Goal: Answer question/provide support

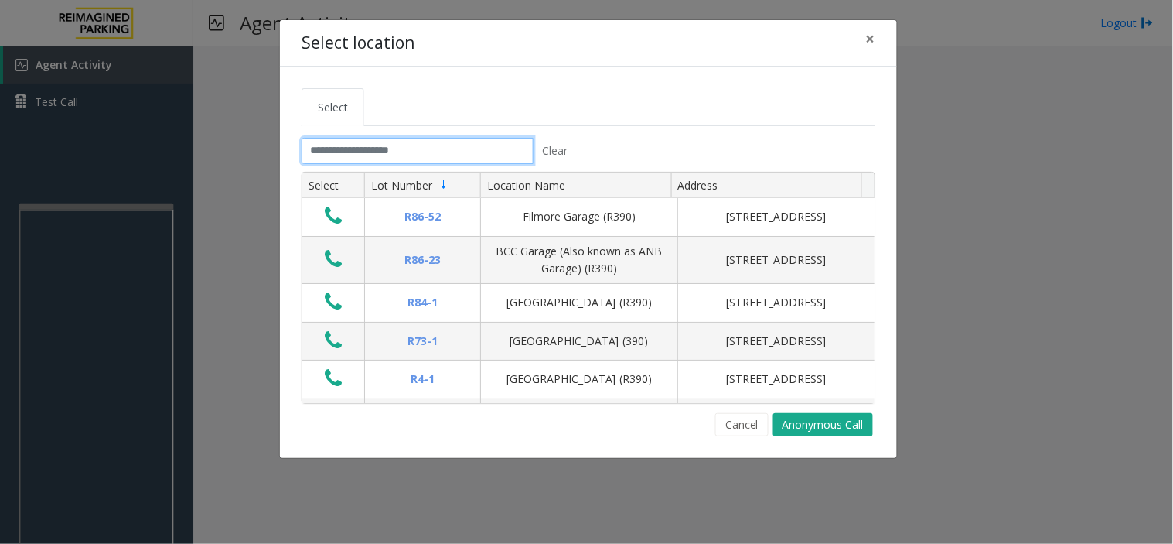
click at [346, 147] on input "text" at bounding box center [418, 151] width 232 height 26
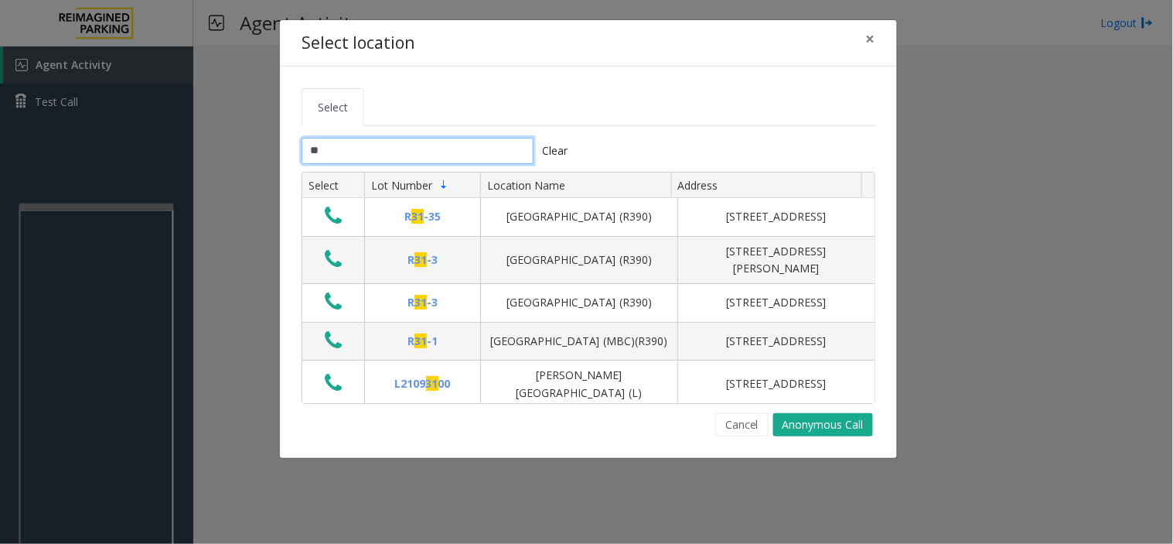
type input "***"
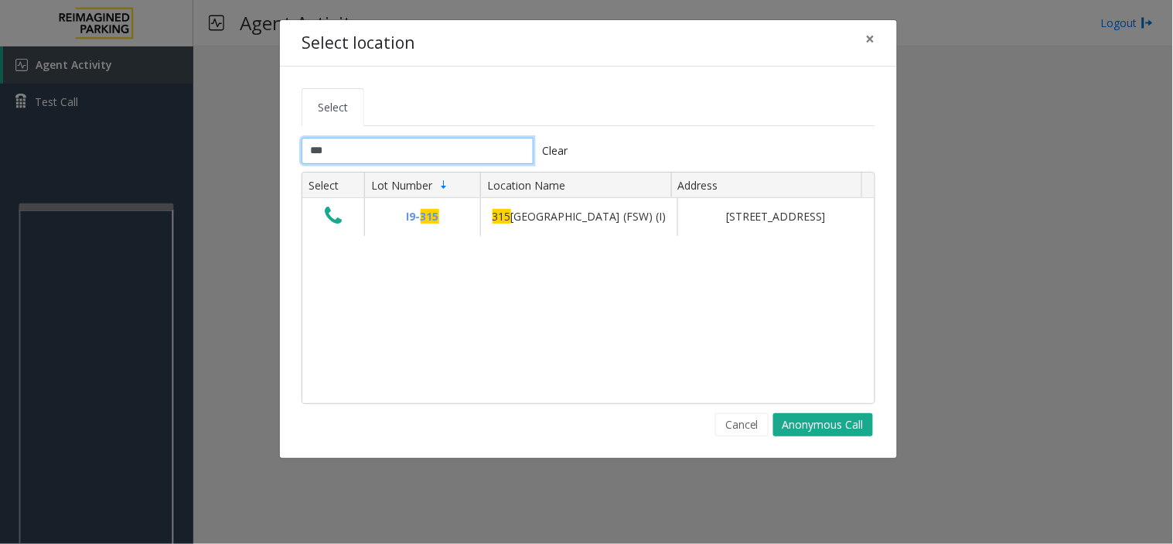
drag, startPoint x: 359, startPoint y: 150, endPoint x: 290, endPoint y: 152, distance: 68.9
click at [290, 152] on div "*** Clear" at bounding box center [439, 151] width 299 height 26
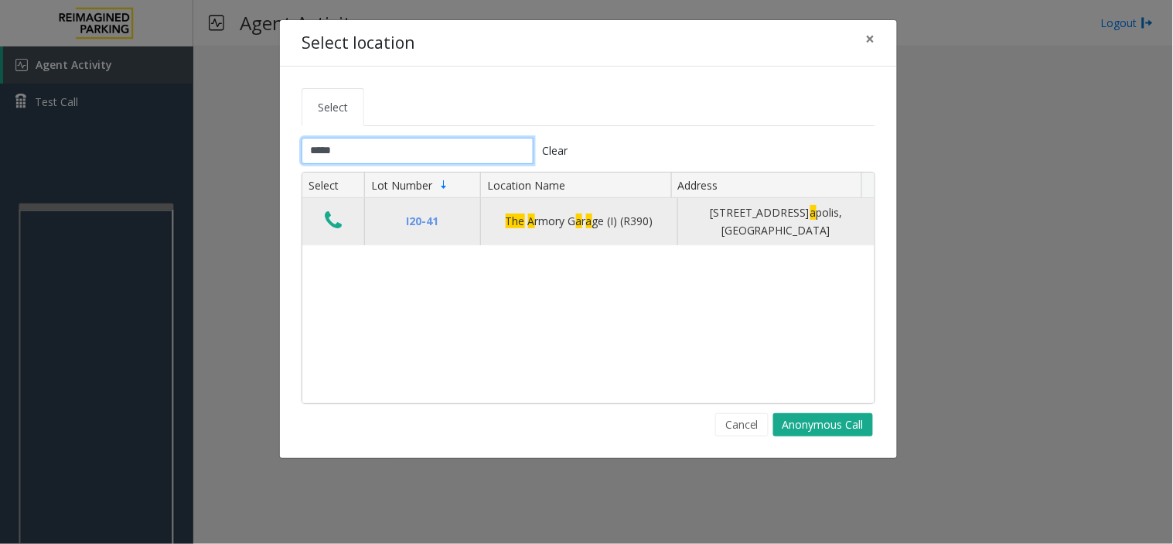
type input "*****"
click at [323, 217] on button "Data table" at bounding box center [333, 221] width 26 height 25
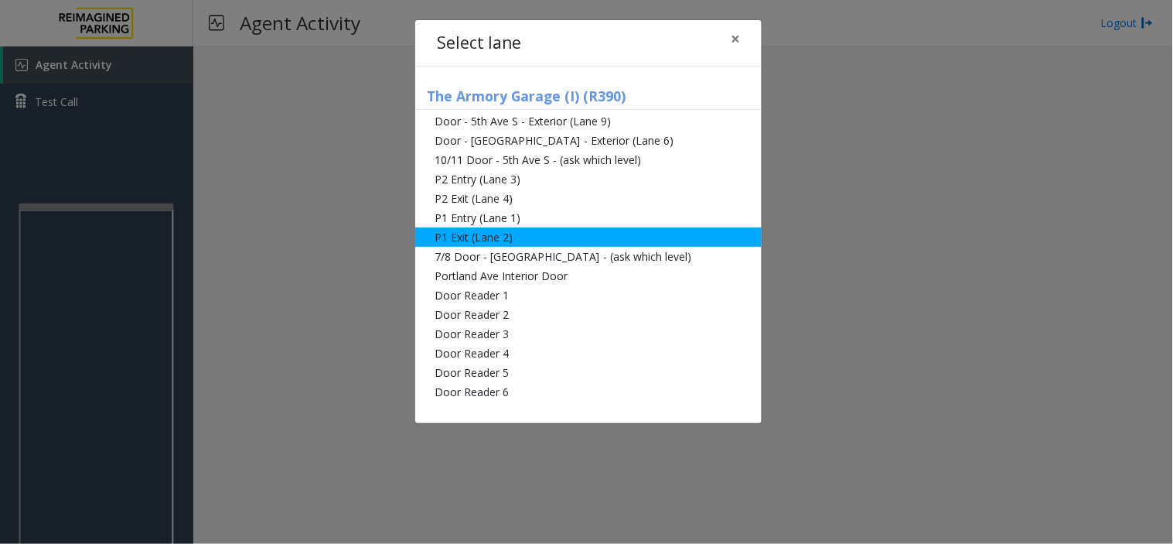
click at [523, 234] on li "P1 Exit (Lane 2)" at bounding box center [588, 236] width 346 height 19
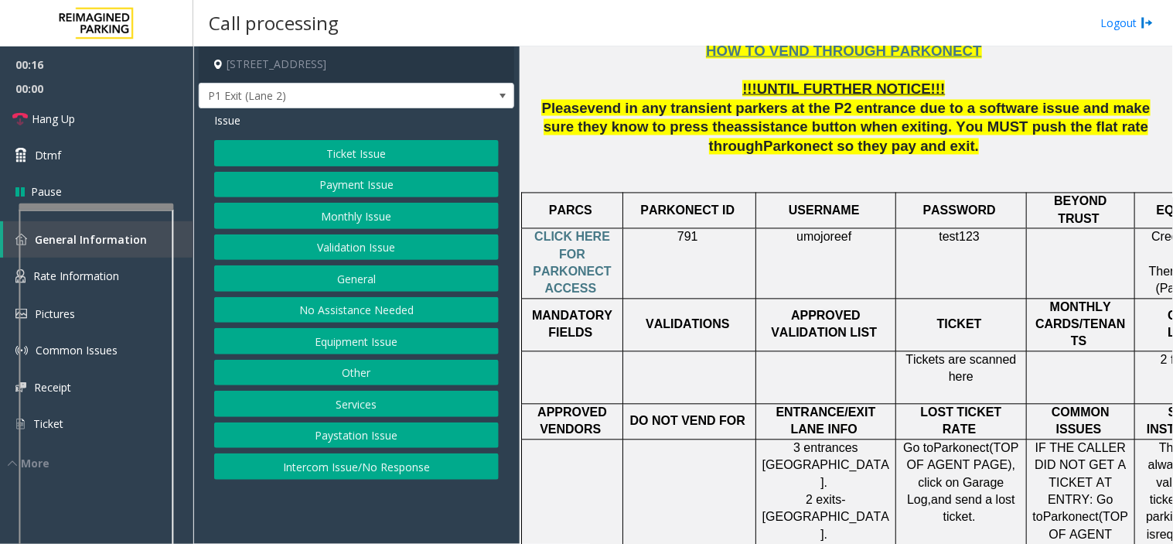
scroll to position [601, 0]
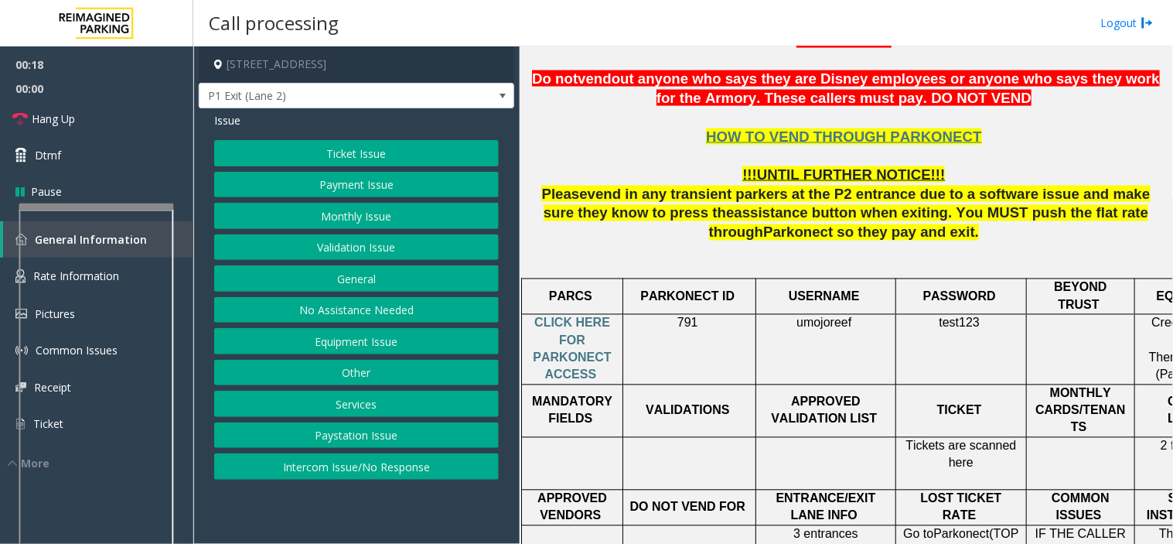
drag, startPoint x: 911, startPoint y: 385, endPoint x: 1016, endPoint y: 408, distance: 106.8
click at [1016, 438] on p "Tickets are scanned here" at bounding box center [961, 455] width 119 height 35
click at [1004, 438] on p "Tickets are scanned here" at bounding box center [961, 455] width 119 height 35
click at [350, 148] on button "Ticket Issue" at bounding box center [356, 153] width 285 height 26
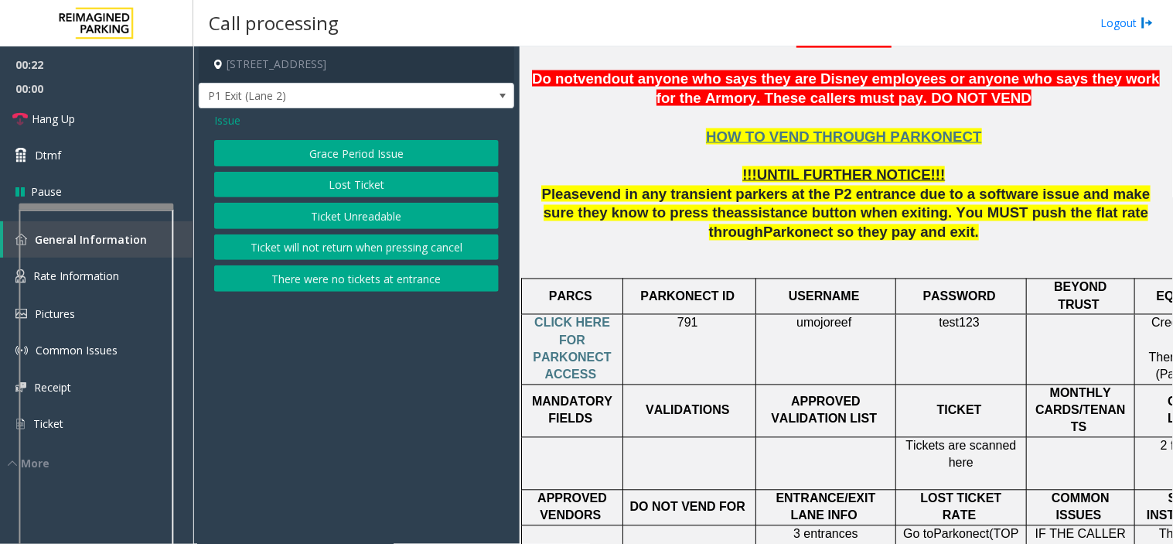
click at [221, 118] on span "Issue" at bounding box center [227, 120] width 26 height 16
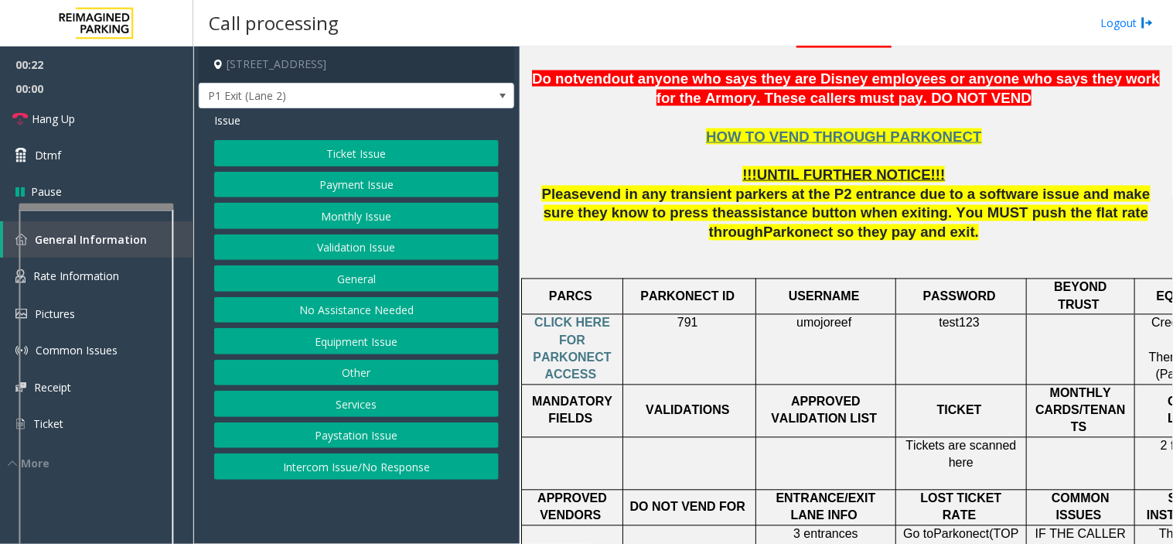
click at [341, 152] on button "Ticket Issue" at bounding box center [356, 153] width 285 height 26
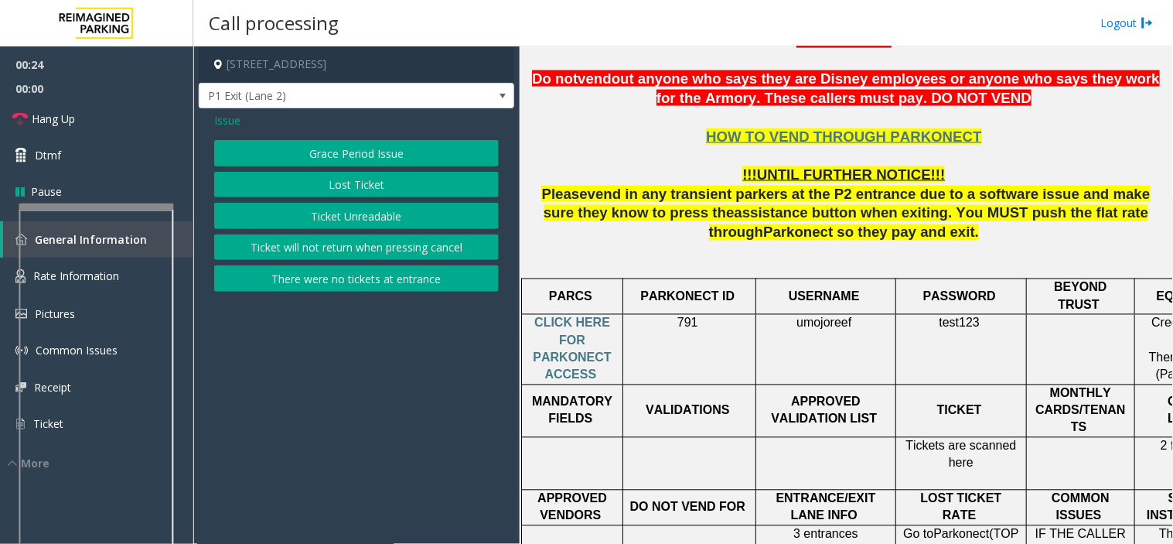
click at [230, 121] on span "Issue" at bounding box center [227, 120] width 26 height 16
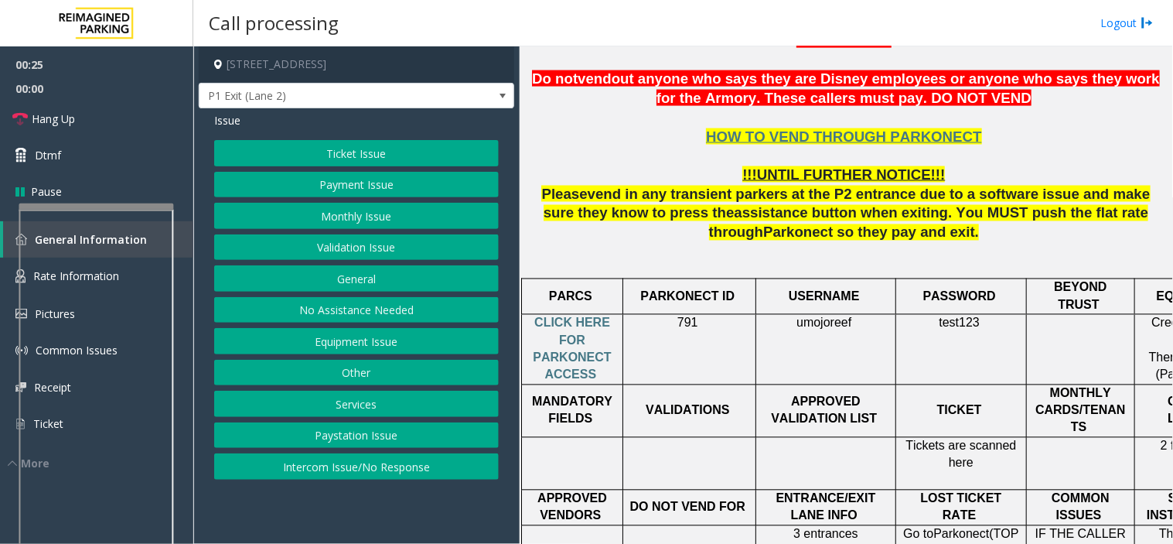
click at [341, 341] on button "Equipment Issue" at bounding box center [356, 341] width 285 height 26
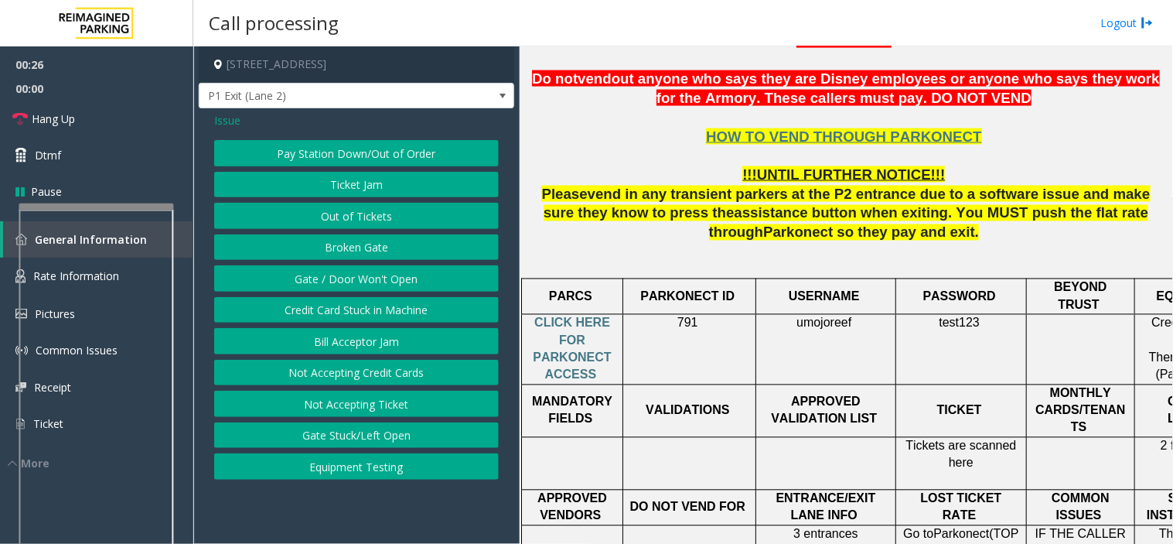
click at [335, 268] on button "Gate / Door Won't Open" at bounding box center [356, 278] width 285 height 26
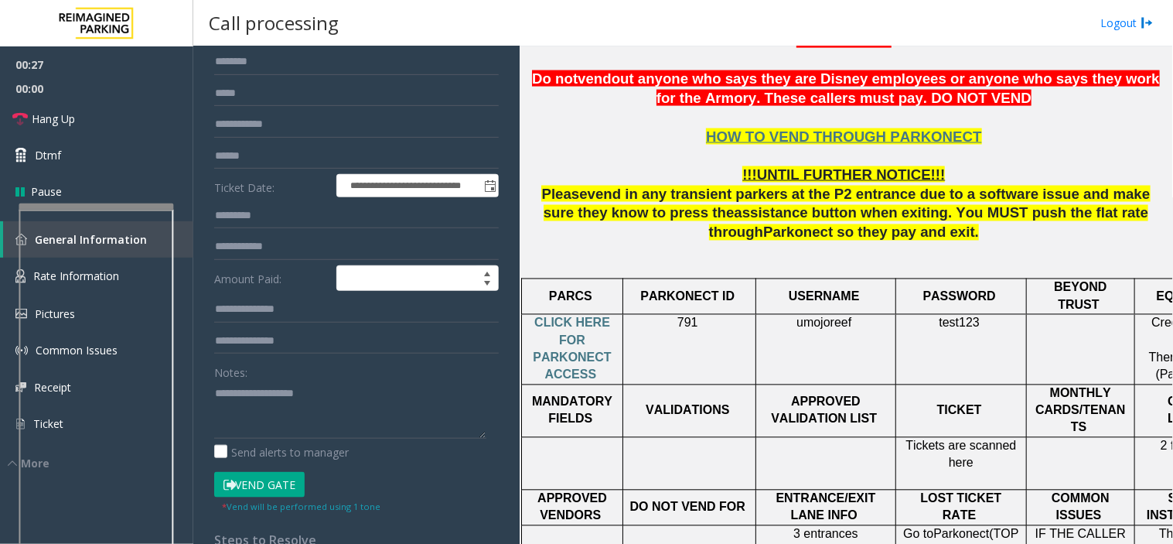
scroll to position [172, 0]
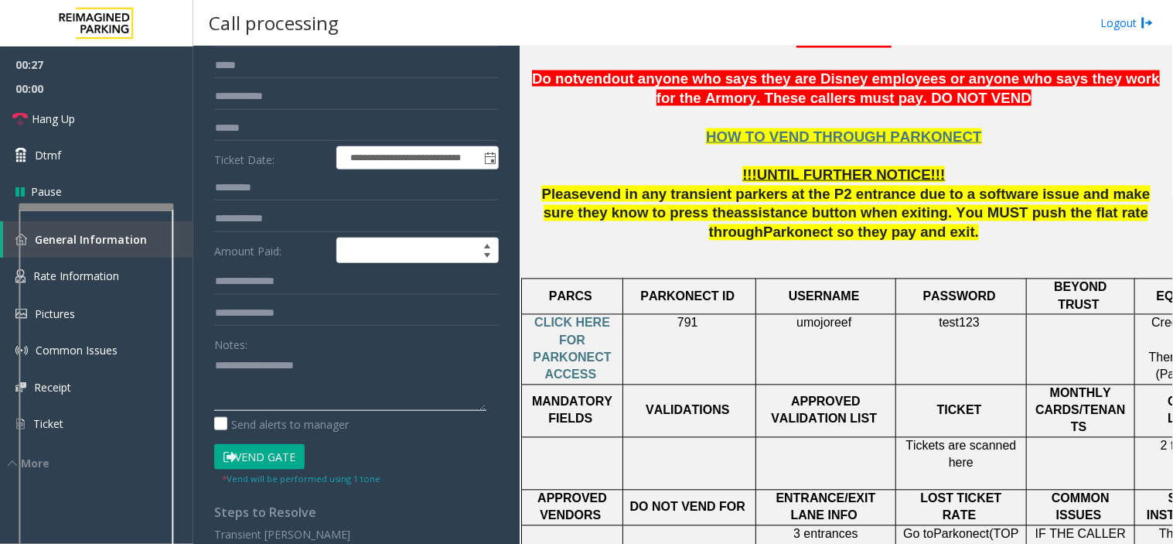
click at [254, 369] on textarea at bounding box center [350, 382] width 272 height 58
click at [178, 261] on link "Rate Information" at bounding box center [96, 277] width 193 height 38
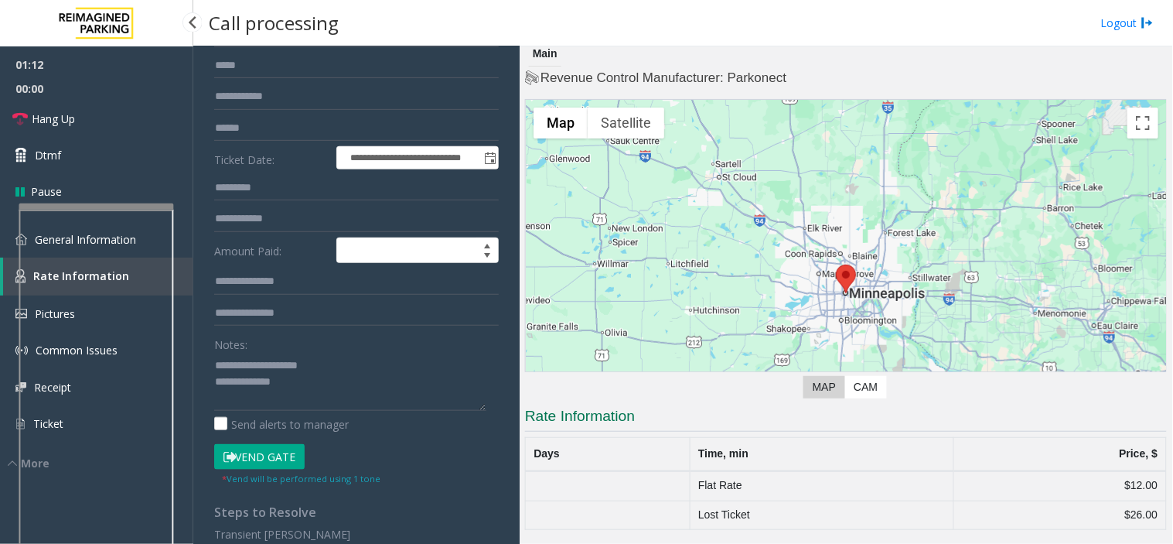
scroll to position [4, 0]
click at [179, 243] on link "General Information" at bounding box center [96, 239] width 193 height 36
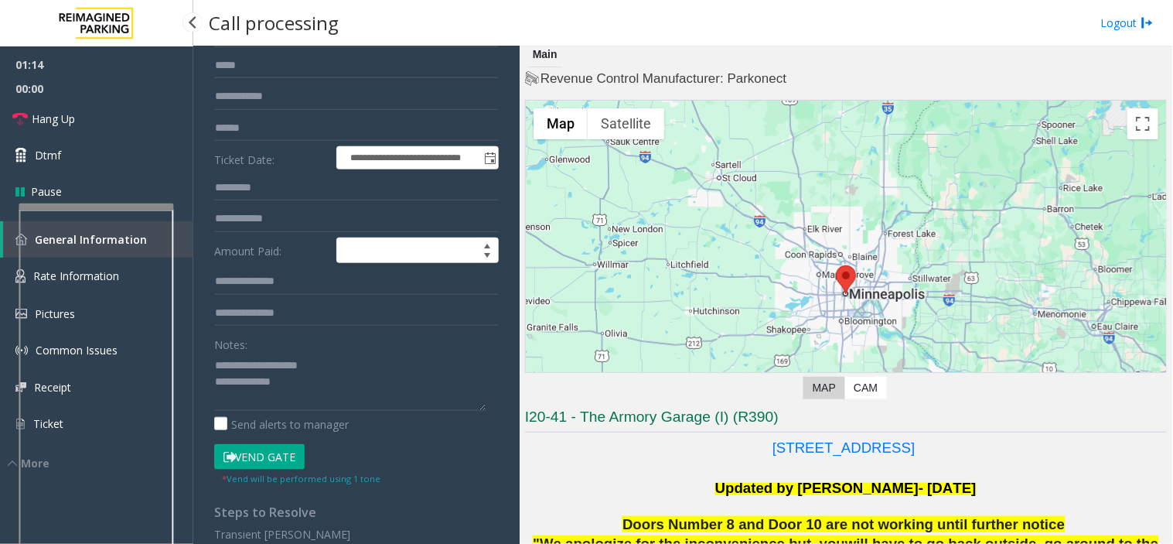
scroll to position [601, 0]
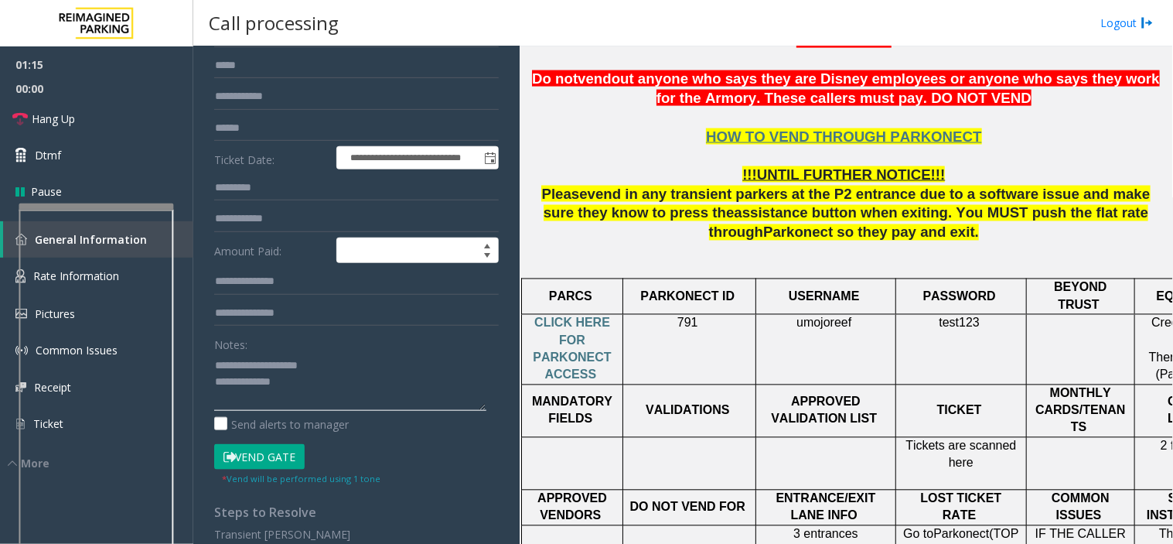
click at [296, 387] on textarea at bounding box center [350, 382] width 272 height 58
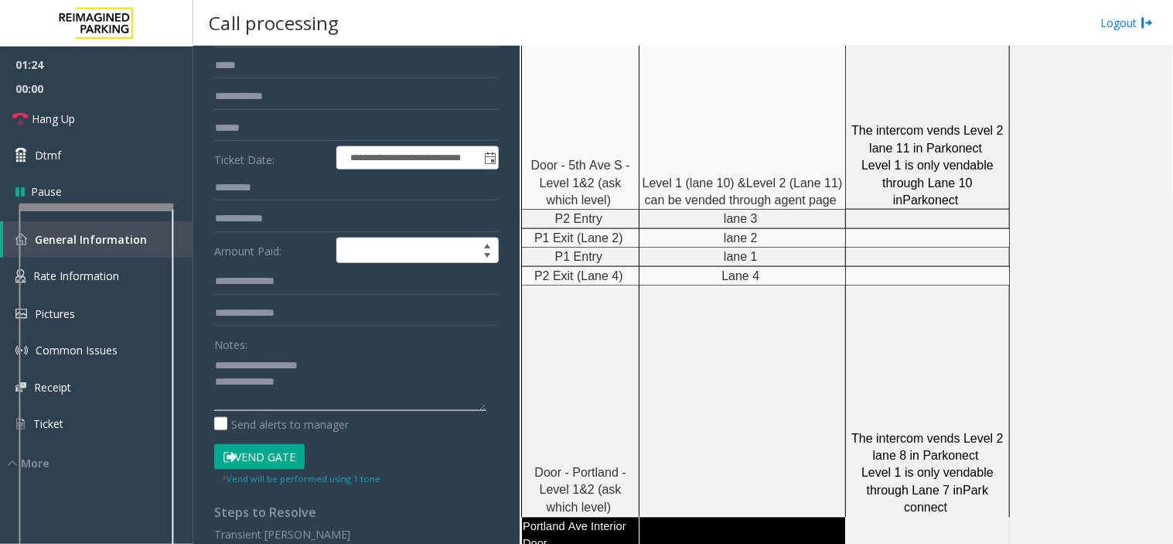
scroll to position [2139, 0]
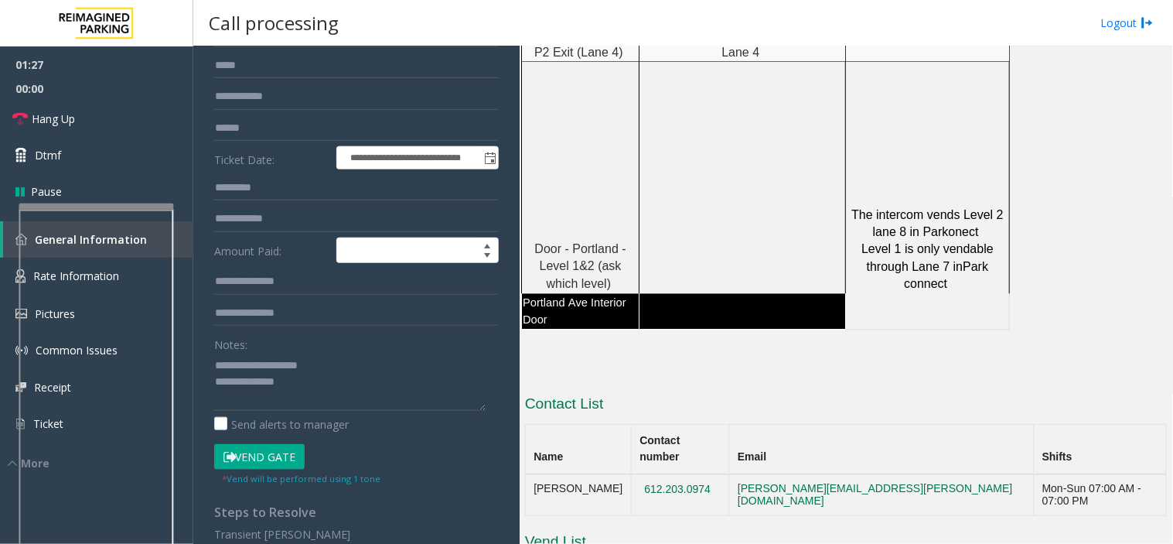
drag, startPoint x: 738, startPoint y: 518, endPoint x: 551, endPoint y: 428, distance: 207.2
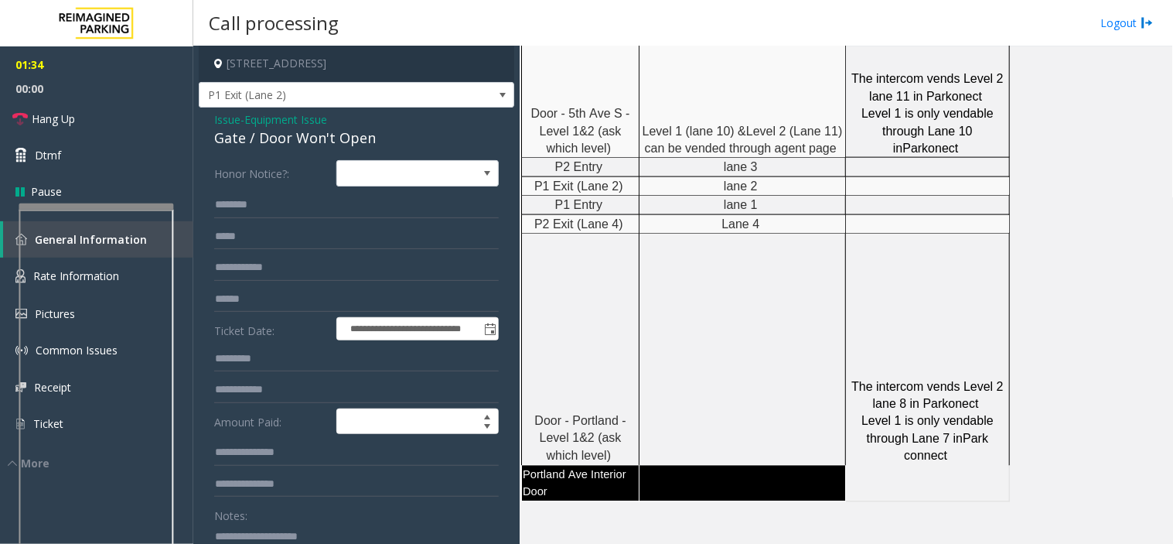
scroll to position [0, 0]
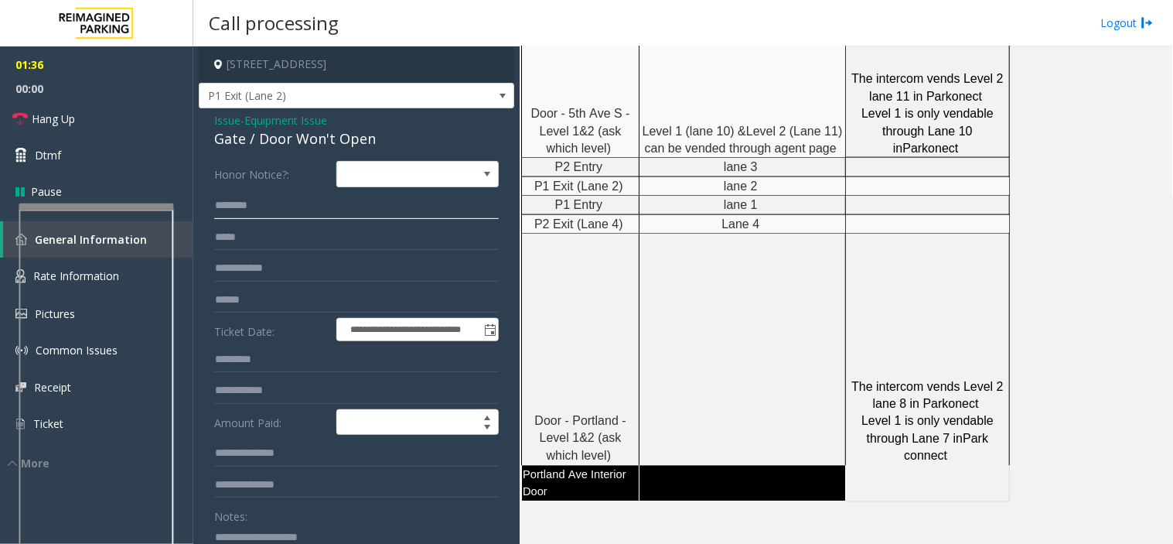
click at [243, 201] on input "text" at bounding box center [356, 206] width 285 height 26
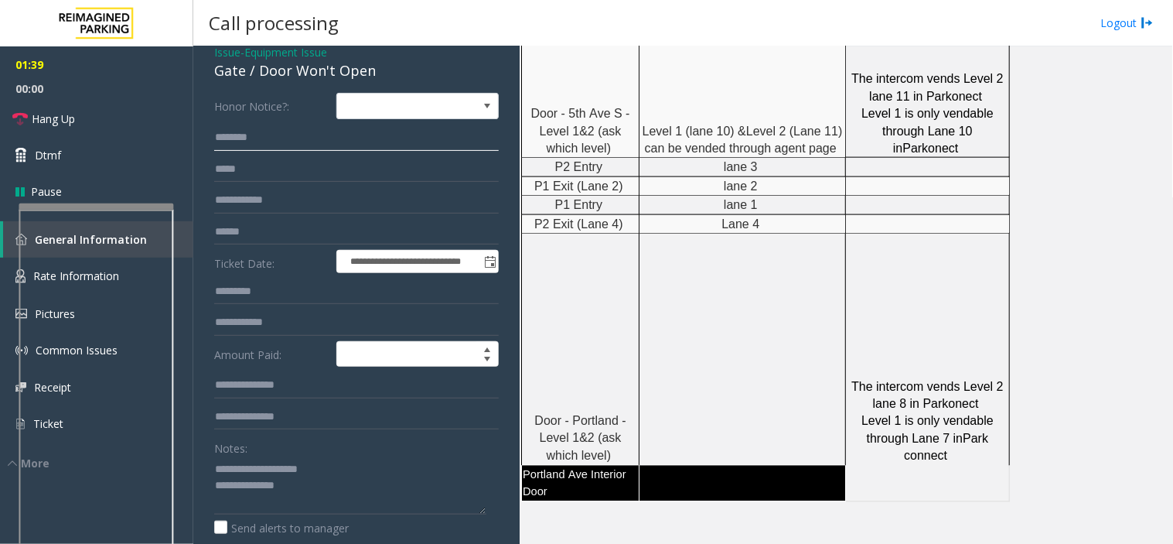
scroll to position [172, 0]
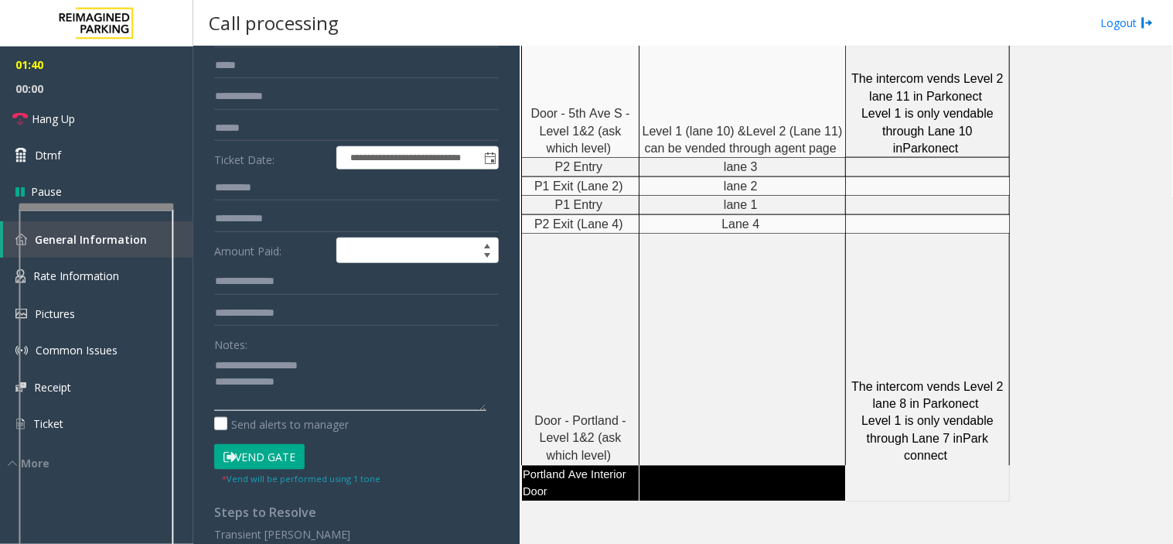
click at [288, 380] on textarea at bounding box center [350, 382] width 272 height 58
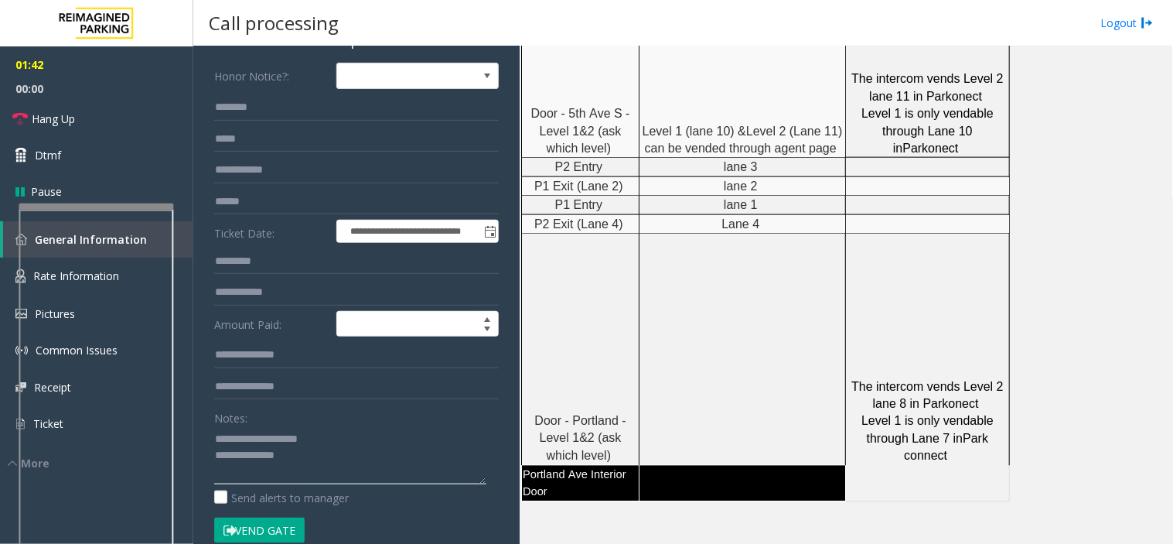
scroll to position [0, 0]
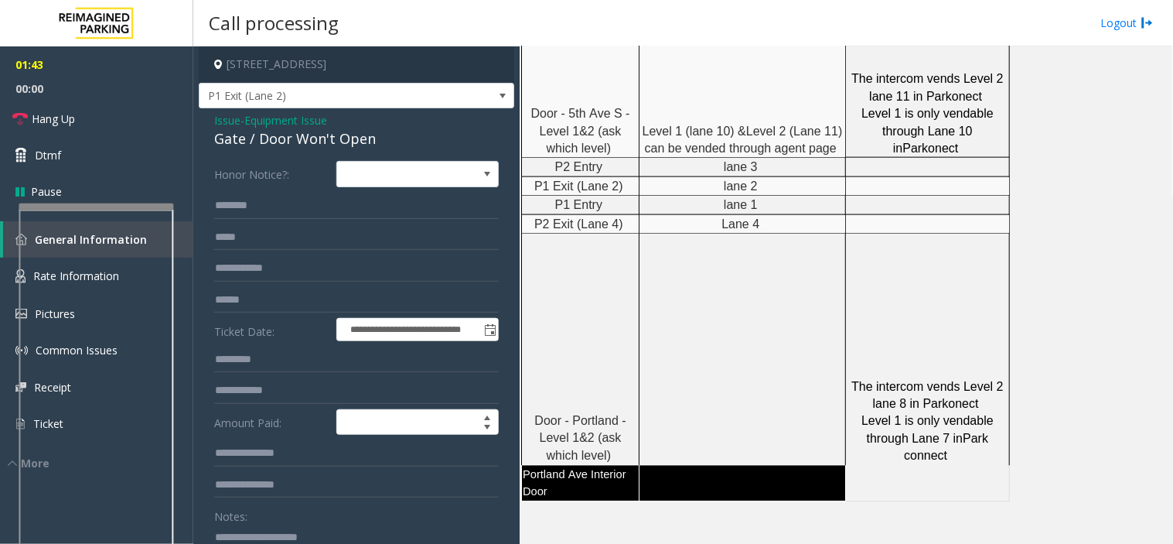
type textarea "**********"
click at [235, 195] on input "text" at bounding box center [356, 206] width 285 height 26
type input "******"
click at [241, 302] on input "text" at bounding box center [356, 300] width 285 height 26
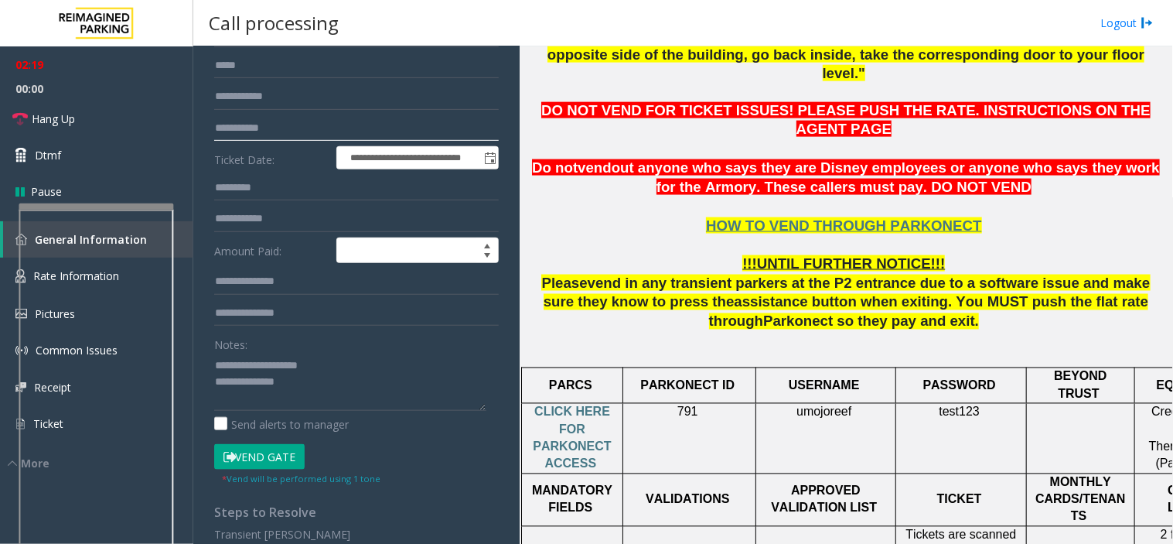
scroll to position [249, 0]
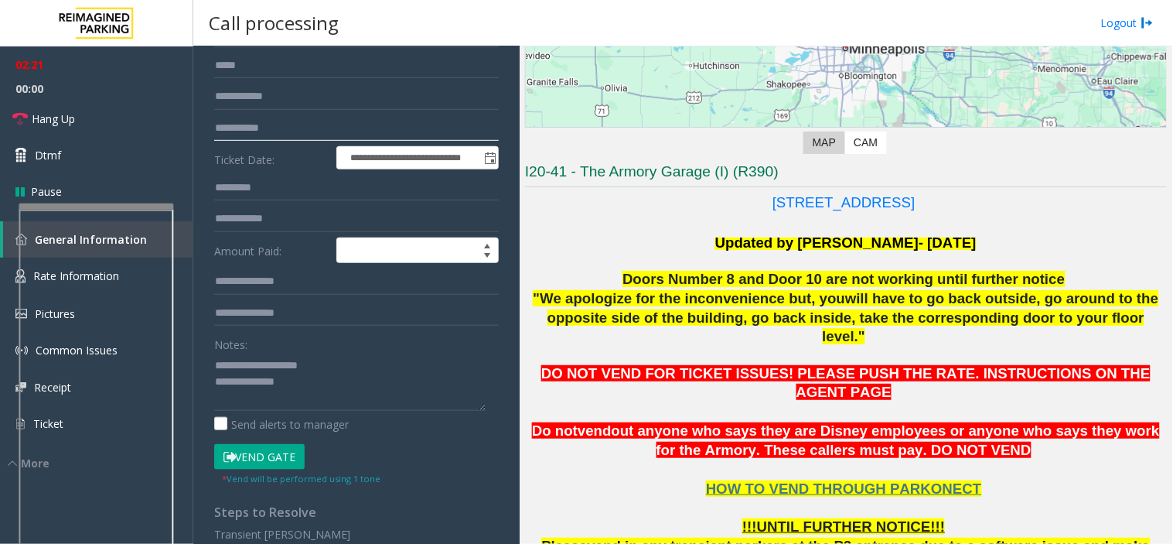
type input "**********"
click at [312, 391] on textarea at bounding box center [350, 382] width 272 height 58
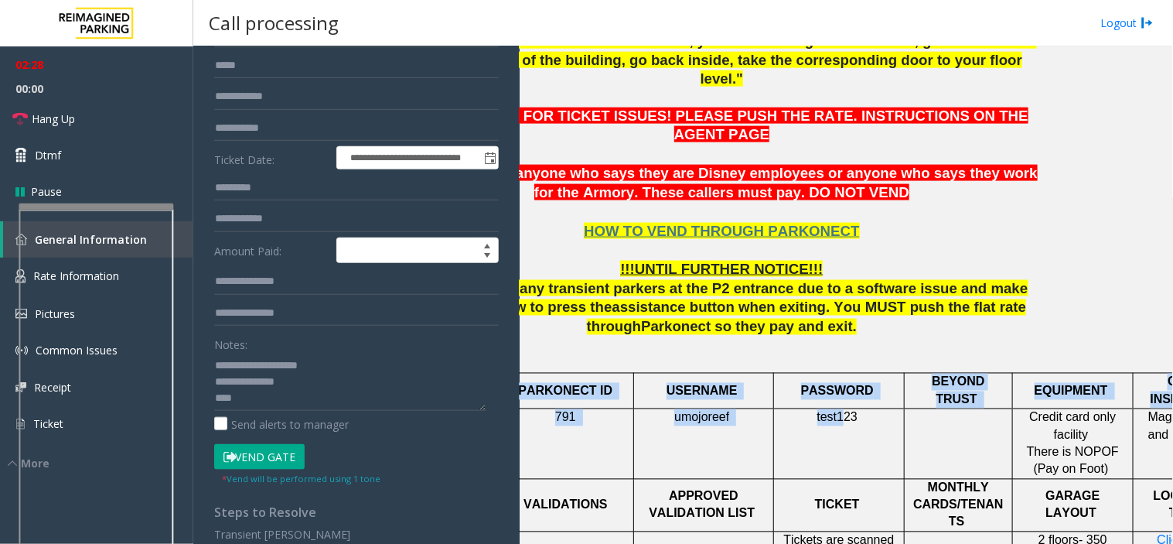
scroll to position [507, 201]
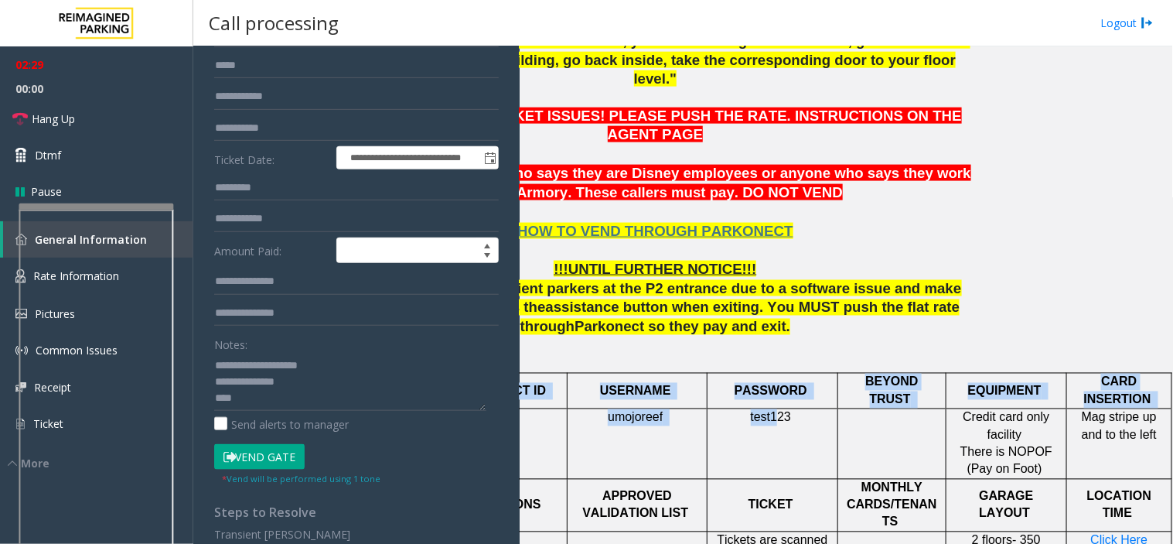
drag, startPoint x: 964, startPoint y: 418, endPoint x: 1173, endPoint y: 384, distance: 211.6
click at [1173, 384] on div "Main Revenue Control Manufacturer: Parkonect ← Move left → Move right ↑ Move up…" at bounding box center [846, 294] width 653 height 497
click at [1115, 490] on span "LOCATION TIME" at bounding box center [1119, 505] width 65 height 30
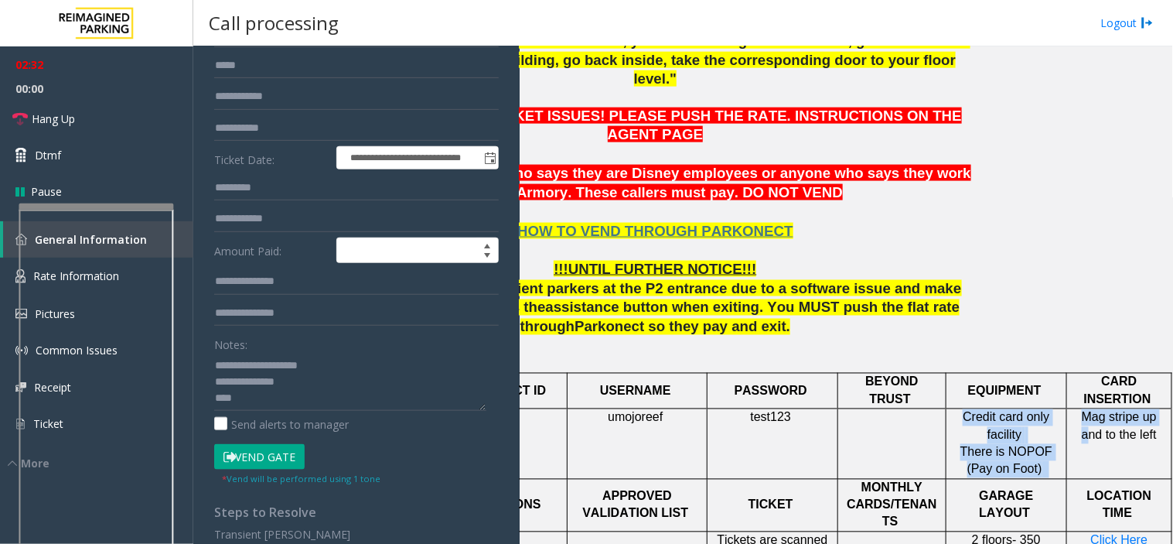
drag, startPoint x: 1070, startPoint y: 426, endPoint x: 956, endPoint y: 372, distance: 126.6
click at [956, 409] on tr "CLICK HERE FOR PARKONECT ACCESS 791 umojoreef test123 Credit card only facility…" at bounding box center [752, 444] width 839 height 70
click at [963, 411] on span "Credit card only facility" at bounding box center [1006, 426] width 87 height 30
click at [227, 401] on textarea at bounding box center [350, 382] width 272 height 58
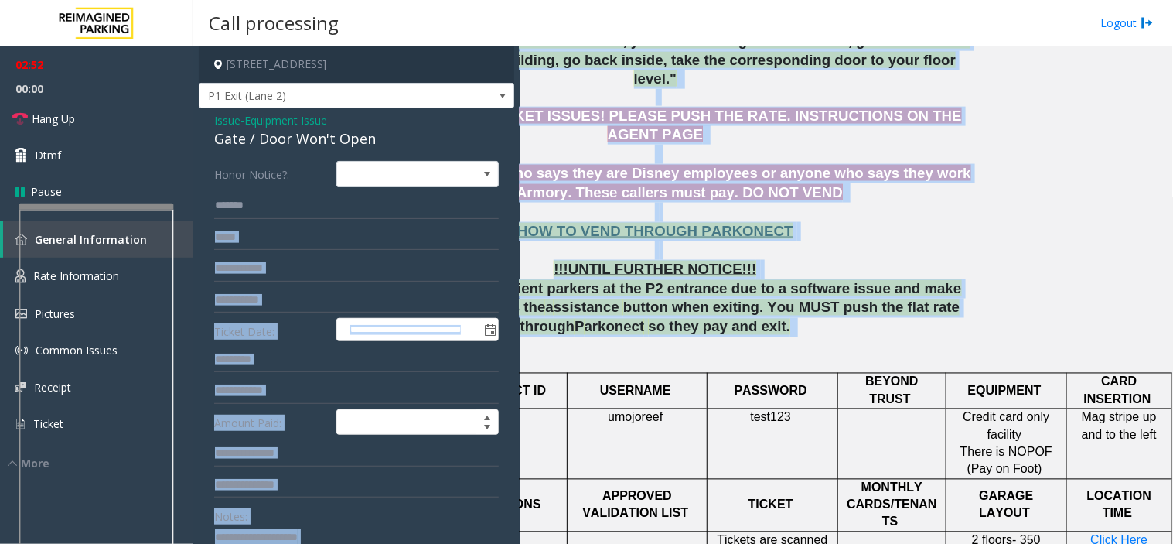
scroll to position [507, 0]
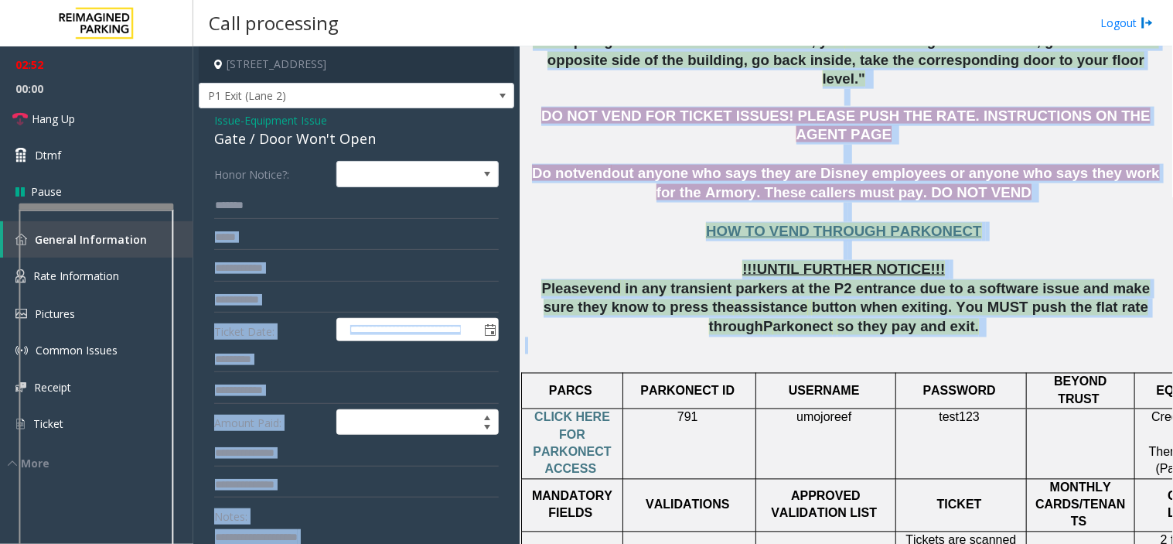
drag, startPoint x: 960, startPoint y: 303, endPoint x: 482, endPoint y: 237, distance: 482.6
click at [483, 237] on div "**********" at bounding box center [682, 294] width 979 height 497
click at [569, 280] on span "in any transient parkers at the P2 entrance due to a software issue and make su…" at bounding box center [847, 298] width 607 height 36
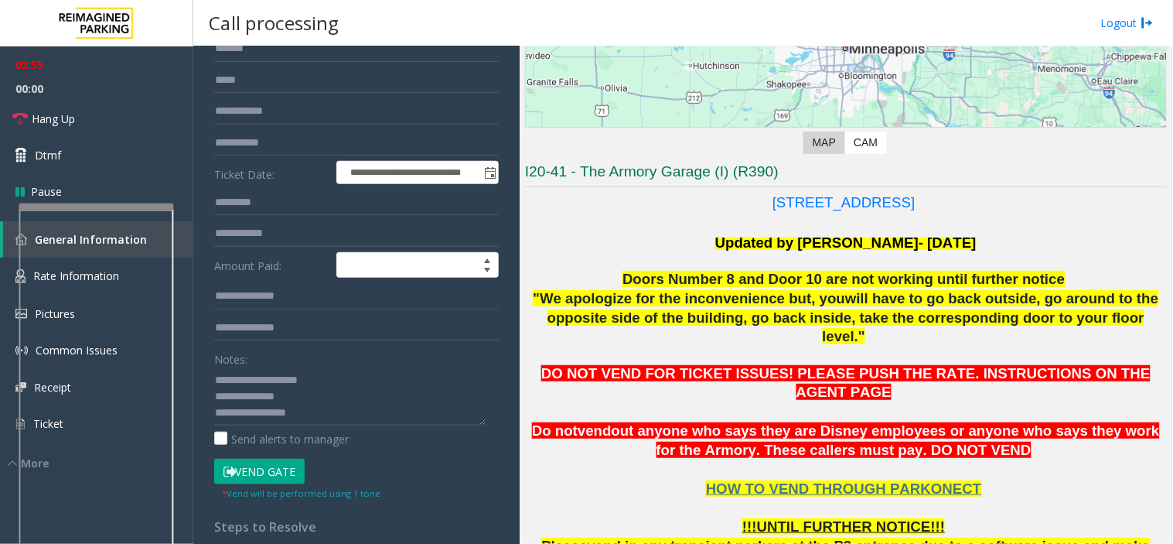
scroll to position [172, 0]
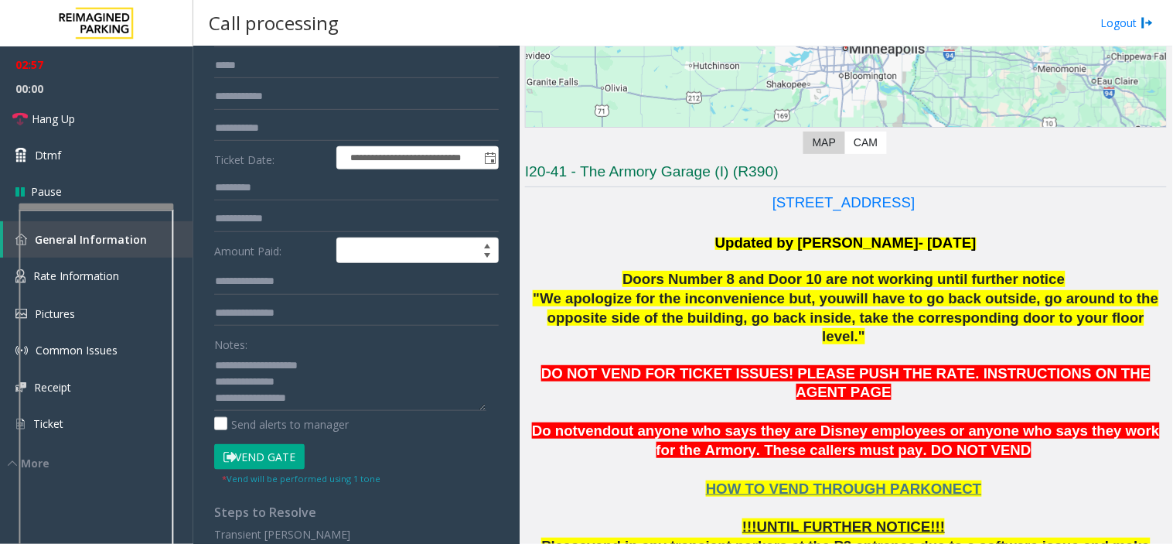
click at [264, 453] on button "Vend Gate" at bounding box center [259, 457] width 90 height 26
click at [312, 397] on textarea at bounding box center [350, 382] width 272 height 58
click at [79, 94] on span "00:00" at bounding box center [96, 89] width 193 height 24
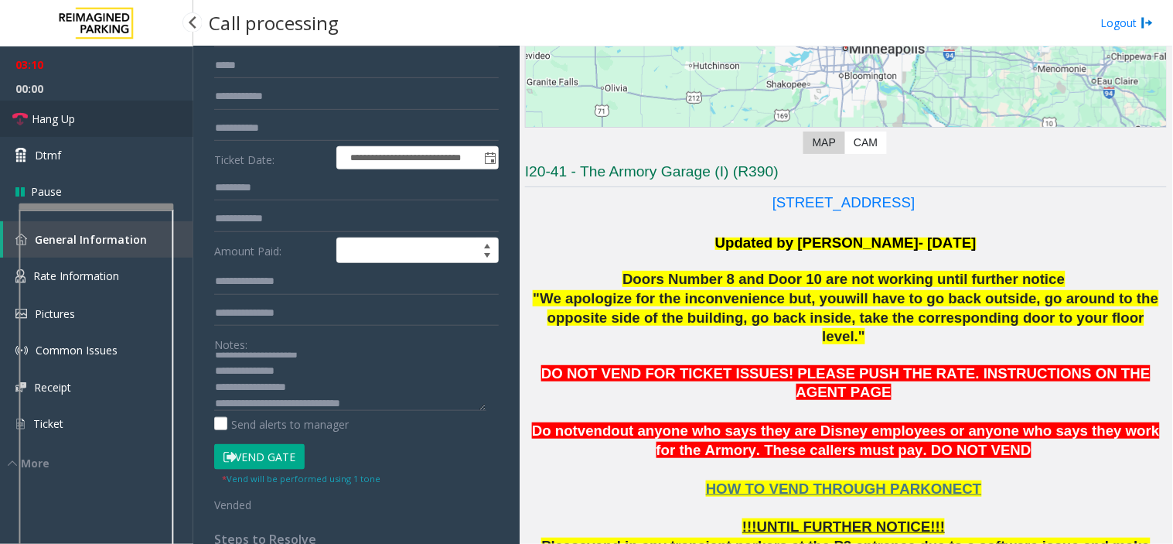
click at [77, 111] on link "Hang Up" at bounding box center [96, 119] width 193 height 36
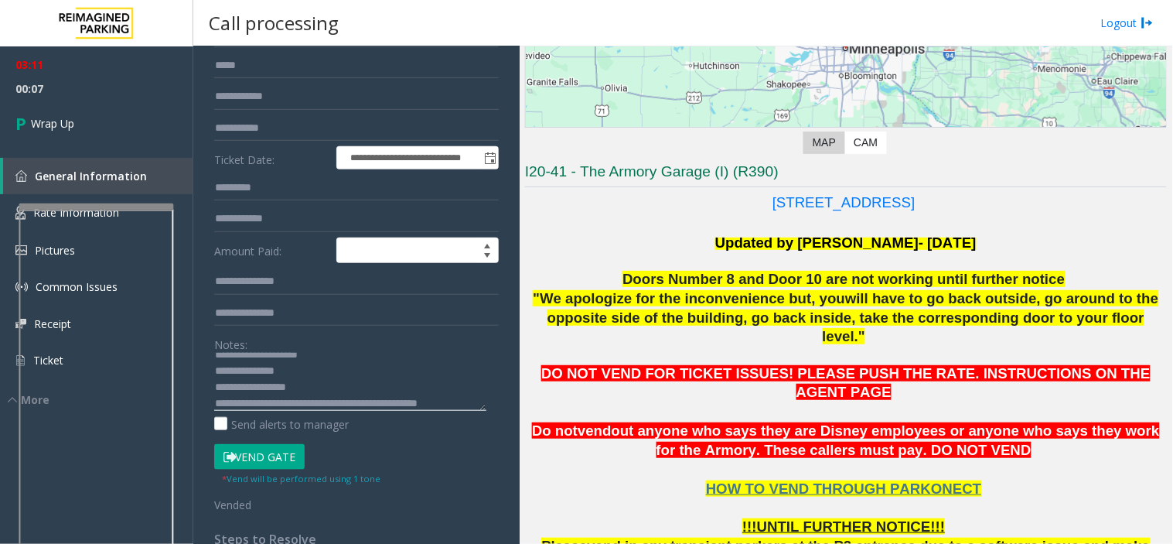
scroll to position [27, 0]
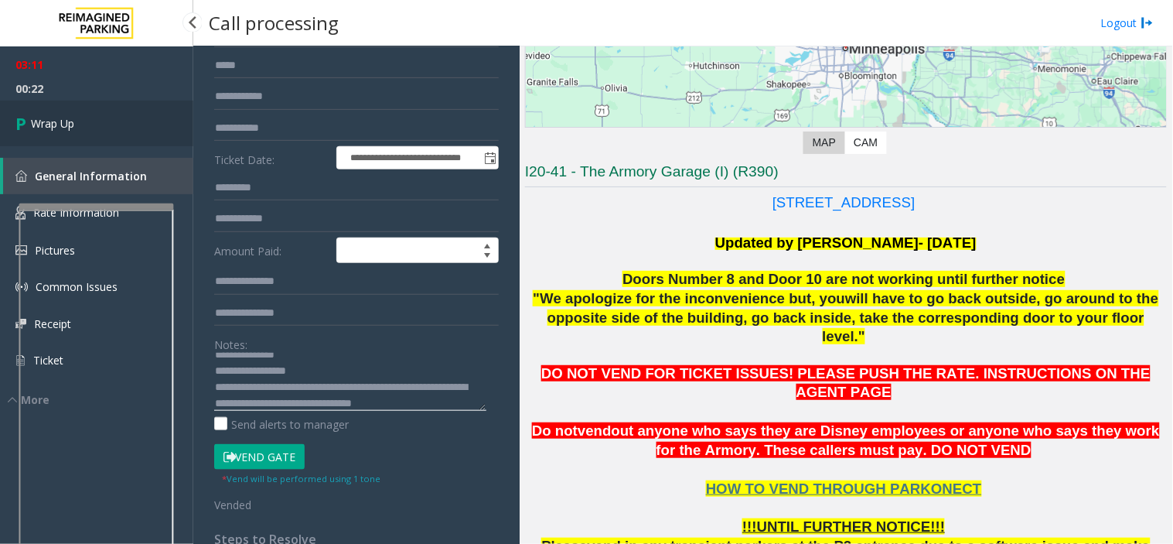
type textarea "**********"
click at [112, 111] on link "Wrap Up" at bounding box center [96, 124] width 193 height 46
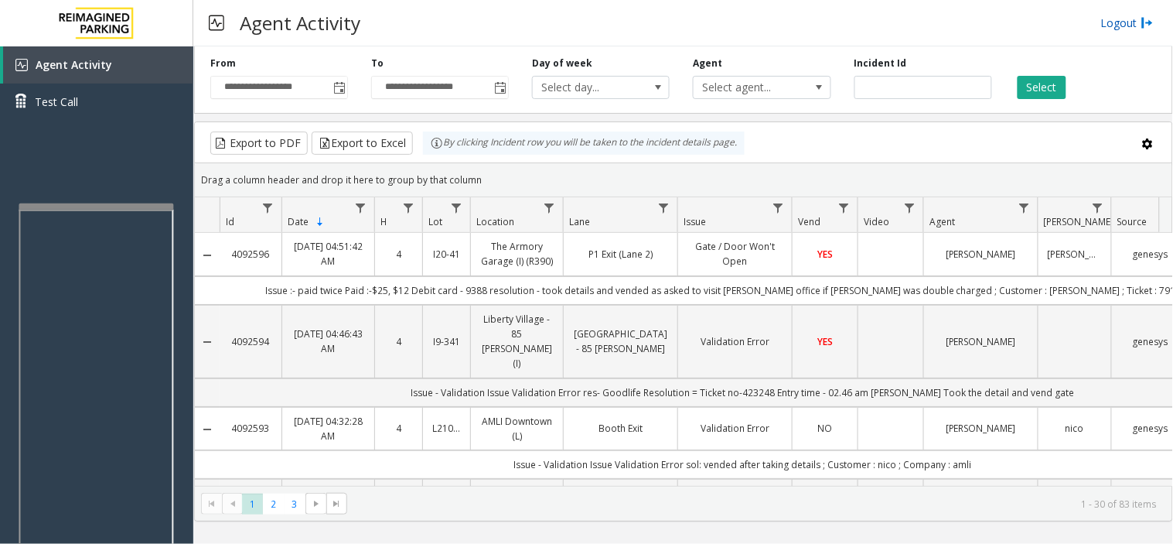
click at [1111, 26] on link "Logout" at bounding box center [1127, 23] width 53 height 16
